Goal: Find specific page/section: Find specific page/section

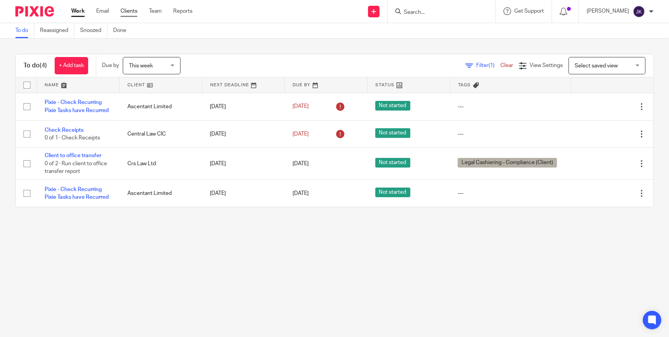
click at [131, 14] on link "Clients" at bounding box center [128, 11] width 17 height 8
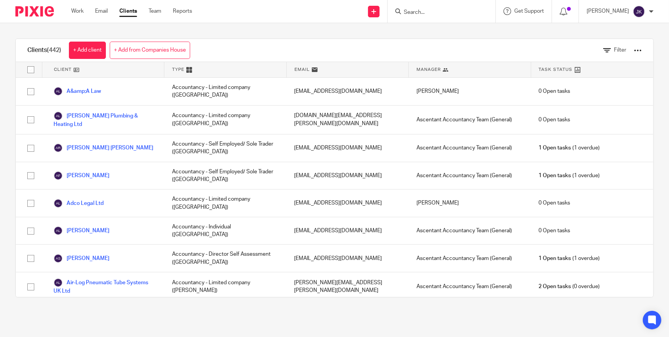
click at [448, 14] on input "Search" at bounding box center [437, 12] width 69 height 7
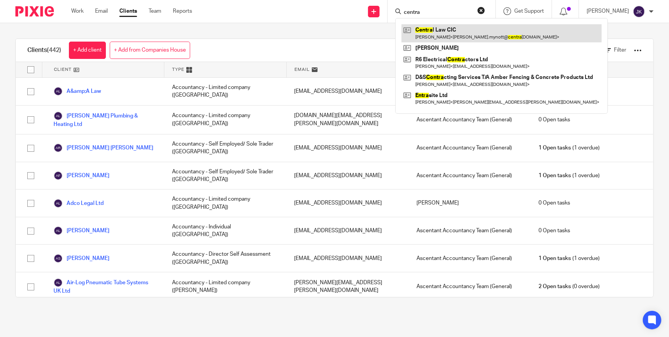
type input "centra"
click at [443, 27] on link at bounding box center [501, 33] width 200 height 18
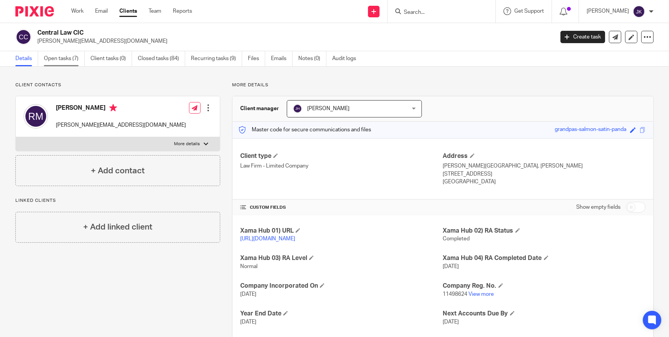
click at [72, 60] on link "Open tasks (7)" at bounding box center [64, 58] width 41 height 15
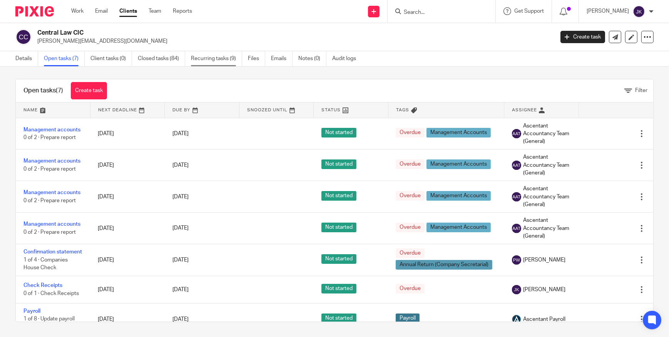
click at [200, 62] on link "Recurring tasks (9)" at bounding box center [216, 58] width 51 height 15
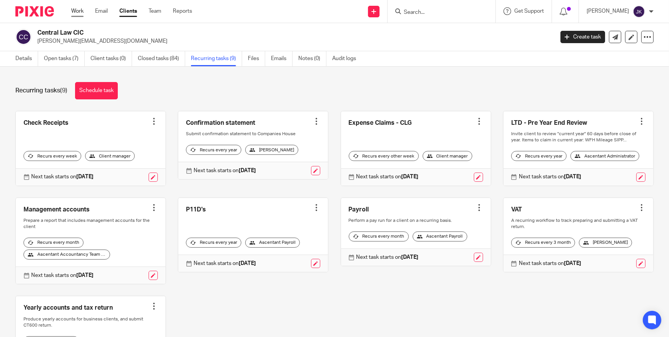
click at [80, 13] on link "Work" at bounding box center [77, 11] width 12 height 8
